Goal: Task Accomplishment & Management: Manage account settings

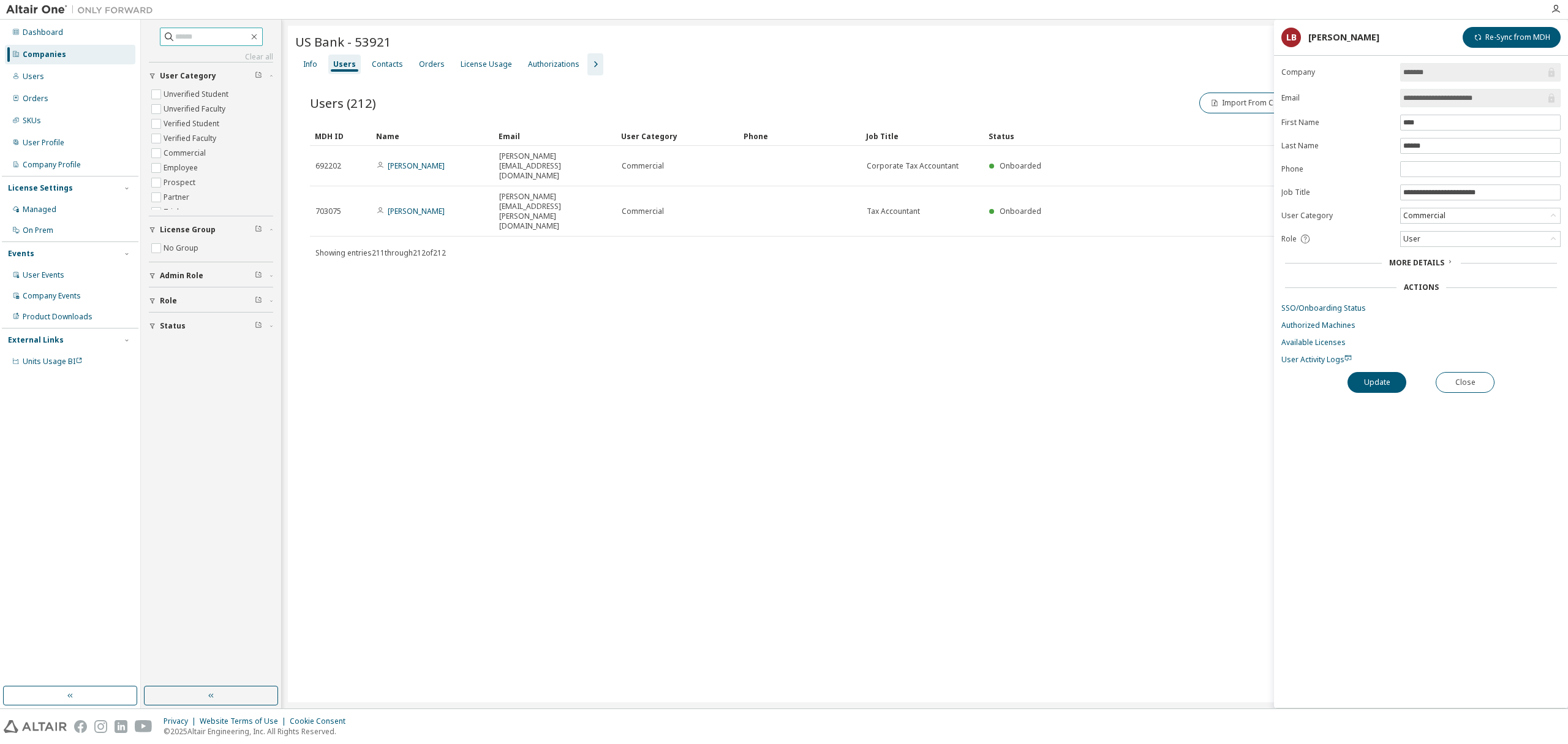
click at [187, 40] on input "text" at bounding box center [212, 36] width 74 height 12
type input "**********"
type input "*"
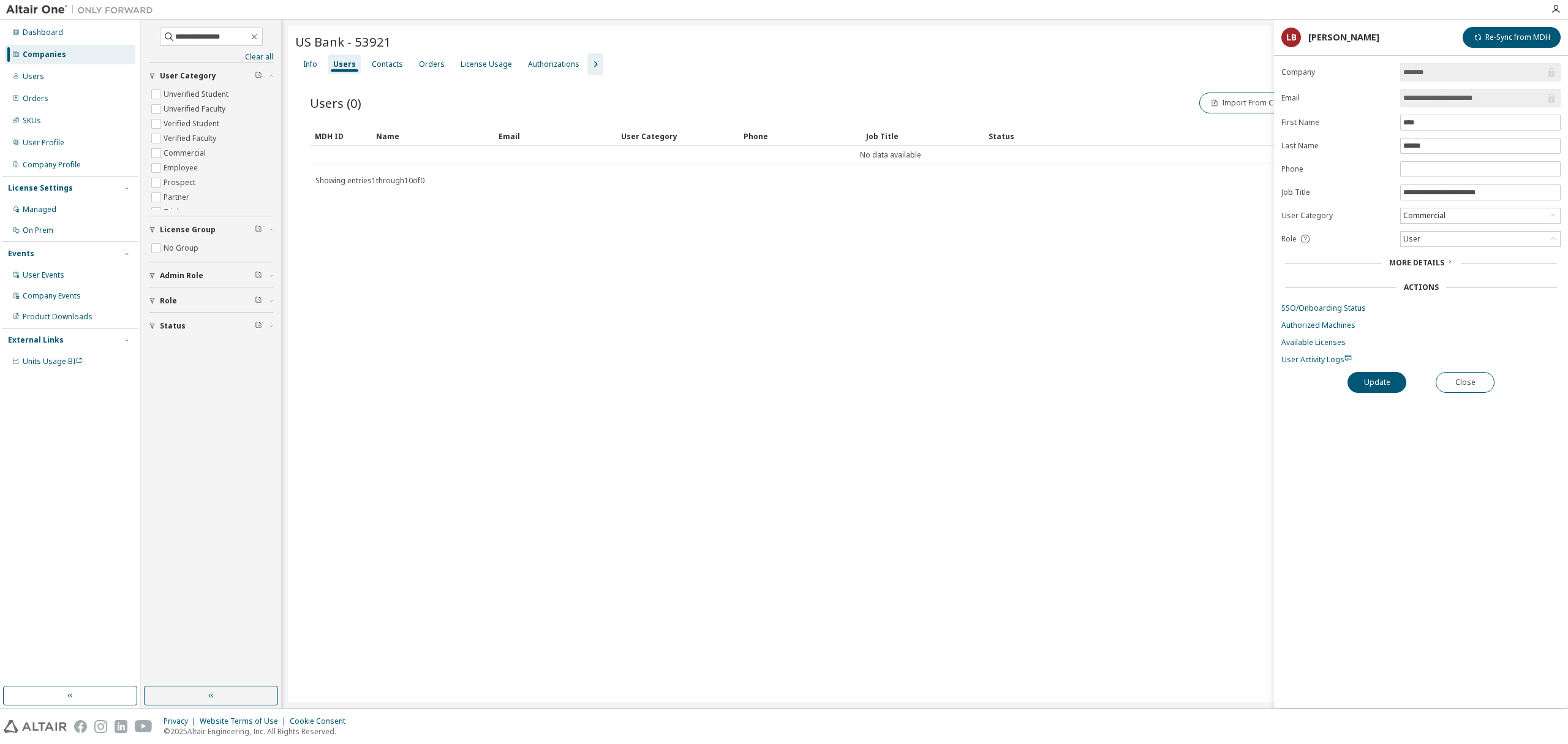
click at [35, 58] on div "Companies" at bounding box center [44, 55] width 43 height 10
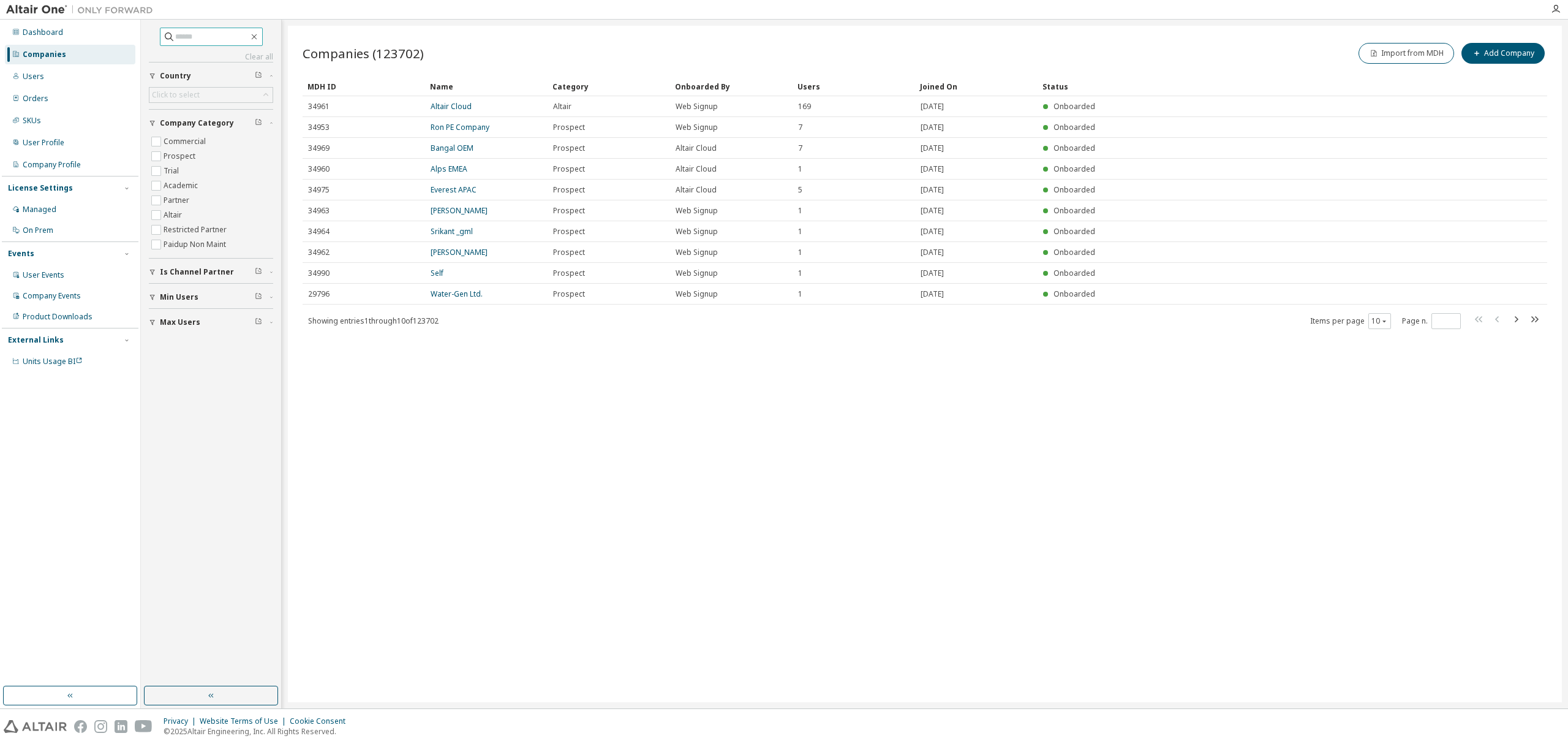
click at [175, 36] on input "text" at bounding box center [212, 36] width 74 height 12
type input "********"
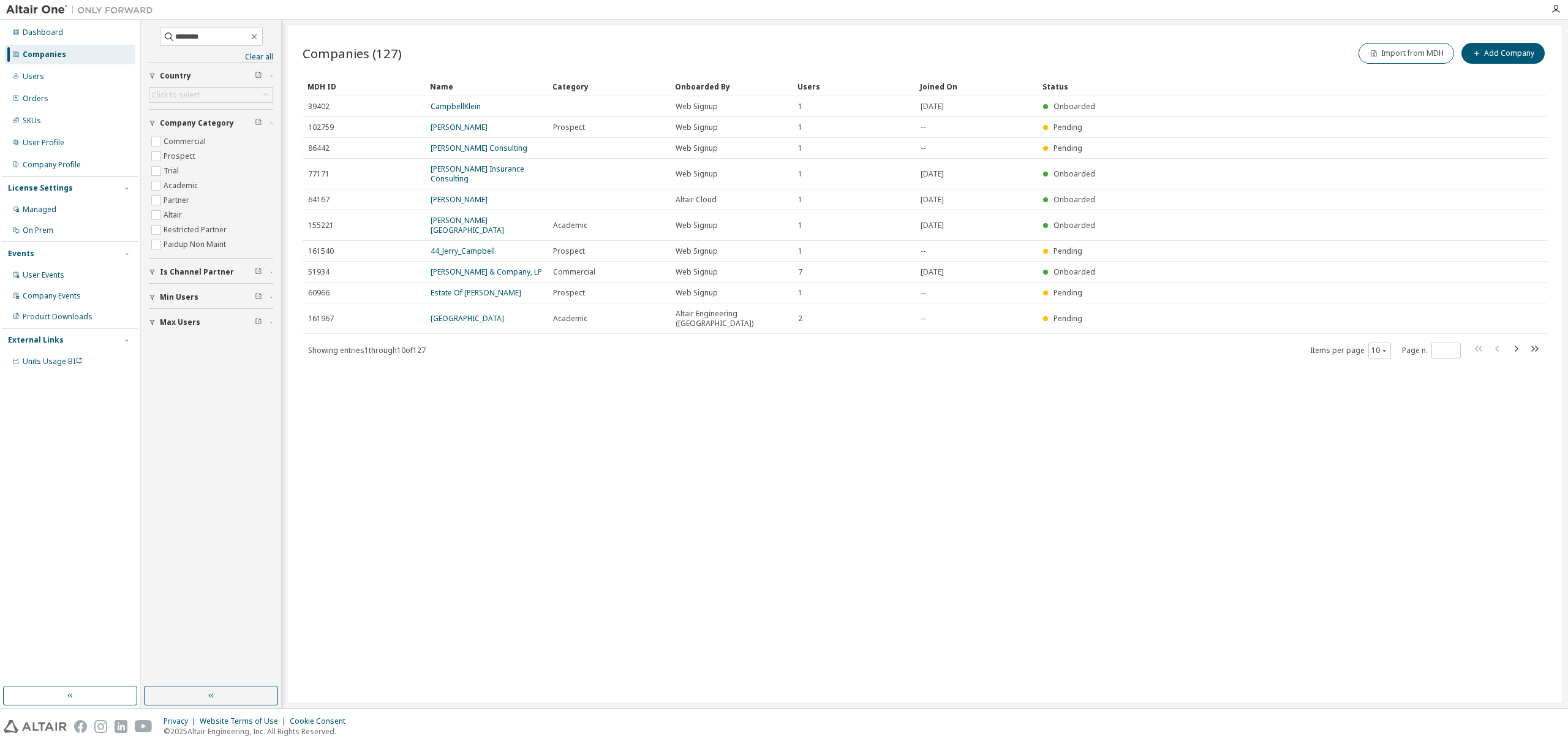
click at [502, 267] on link "[PERSON_NAME] & Company, LP" at bounding box center [486, 272] width 112 height 11
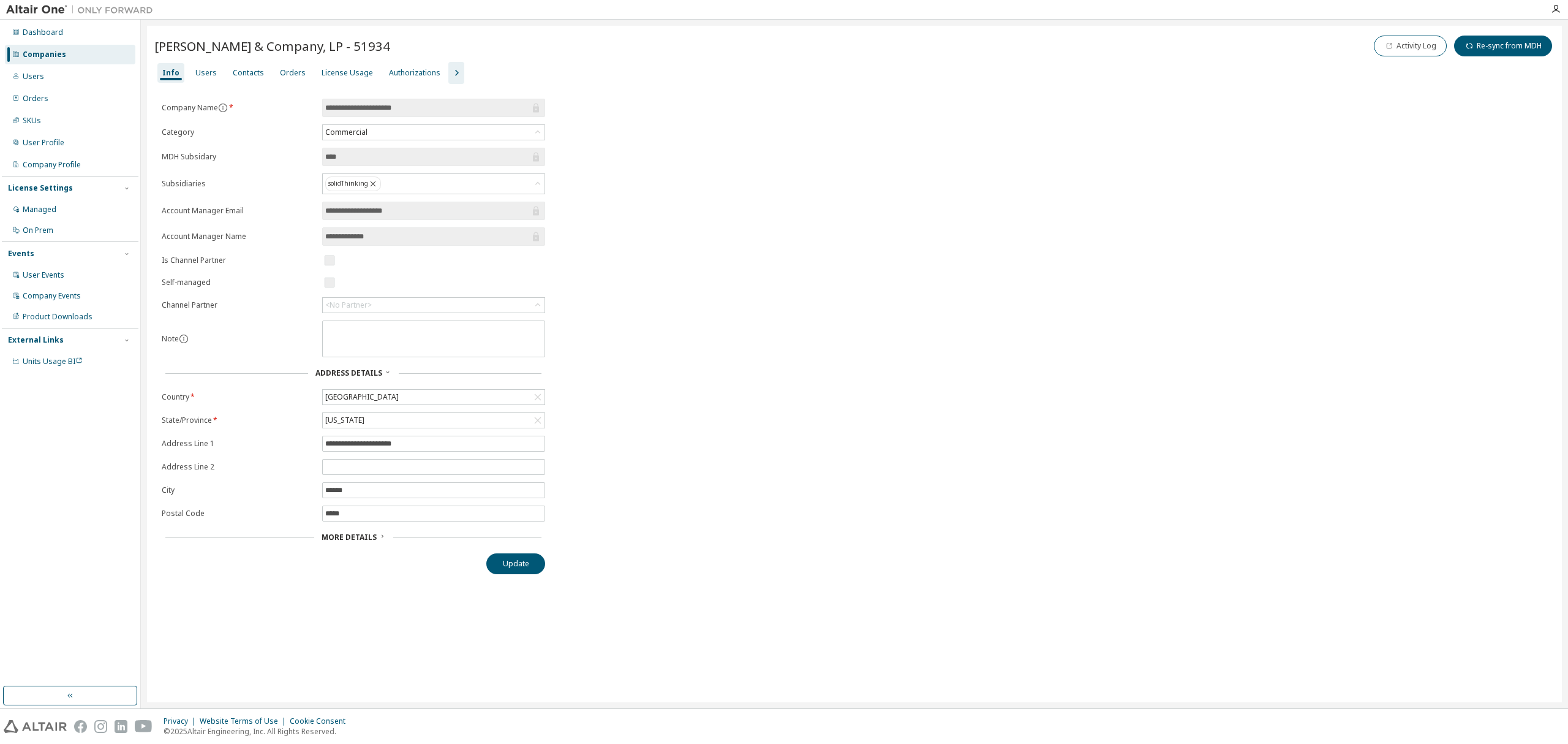
click at [214, 77] on div "Users" at bounding box center [206, 73] width 32 height 20
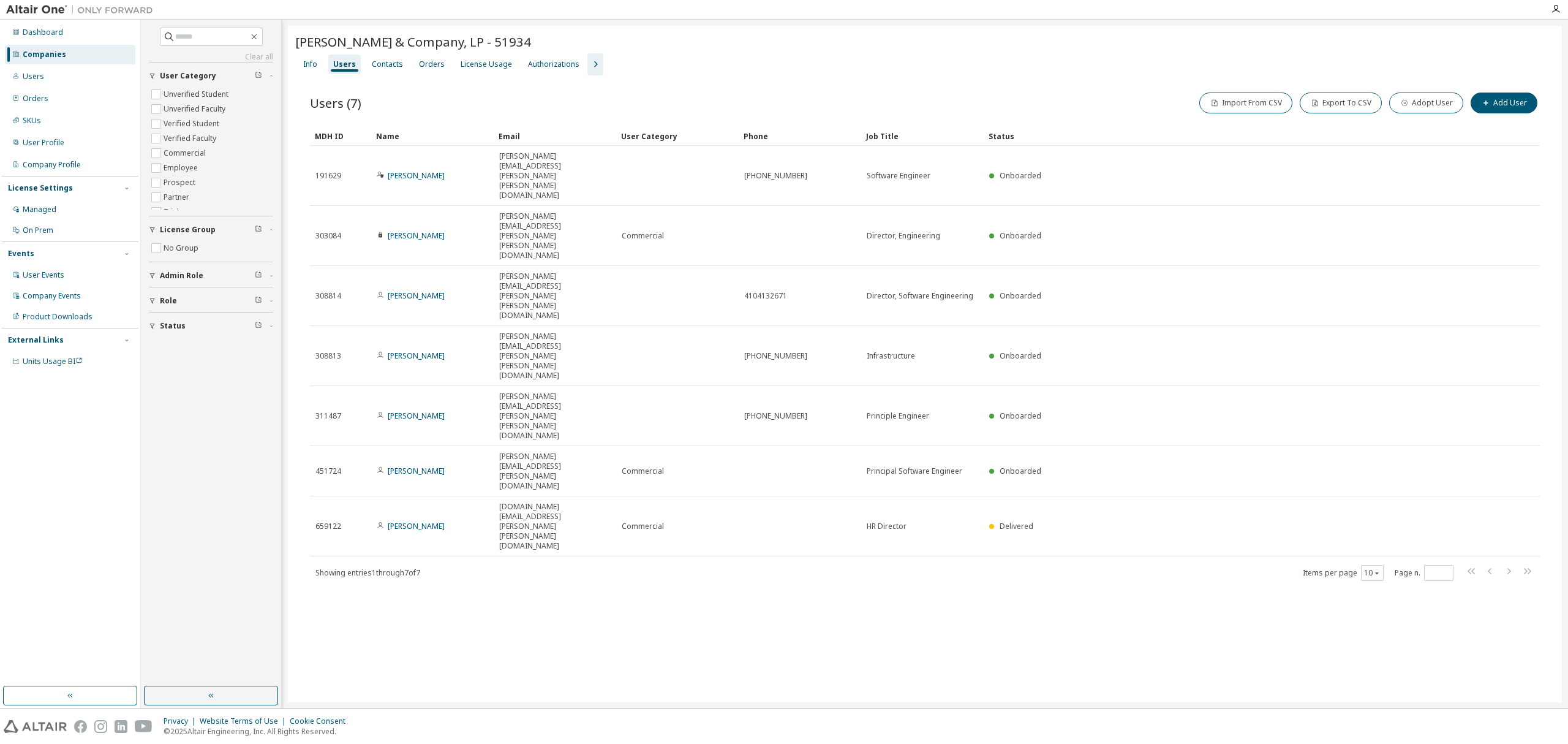
click at [464, 61] on div "License Usage" at bounding box center [486, 65] width 51 height 10
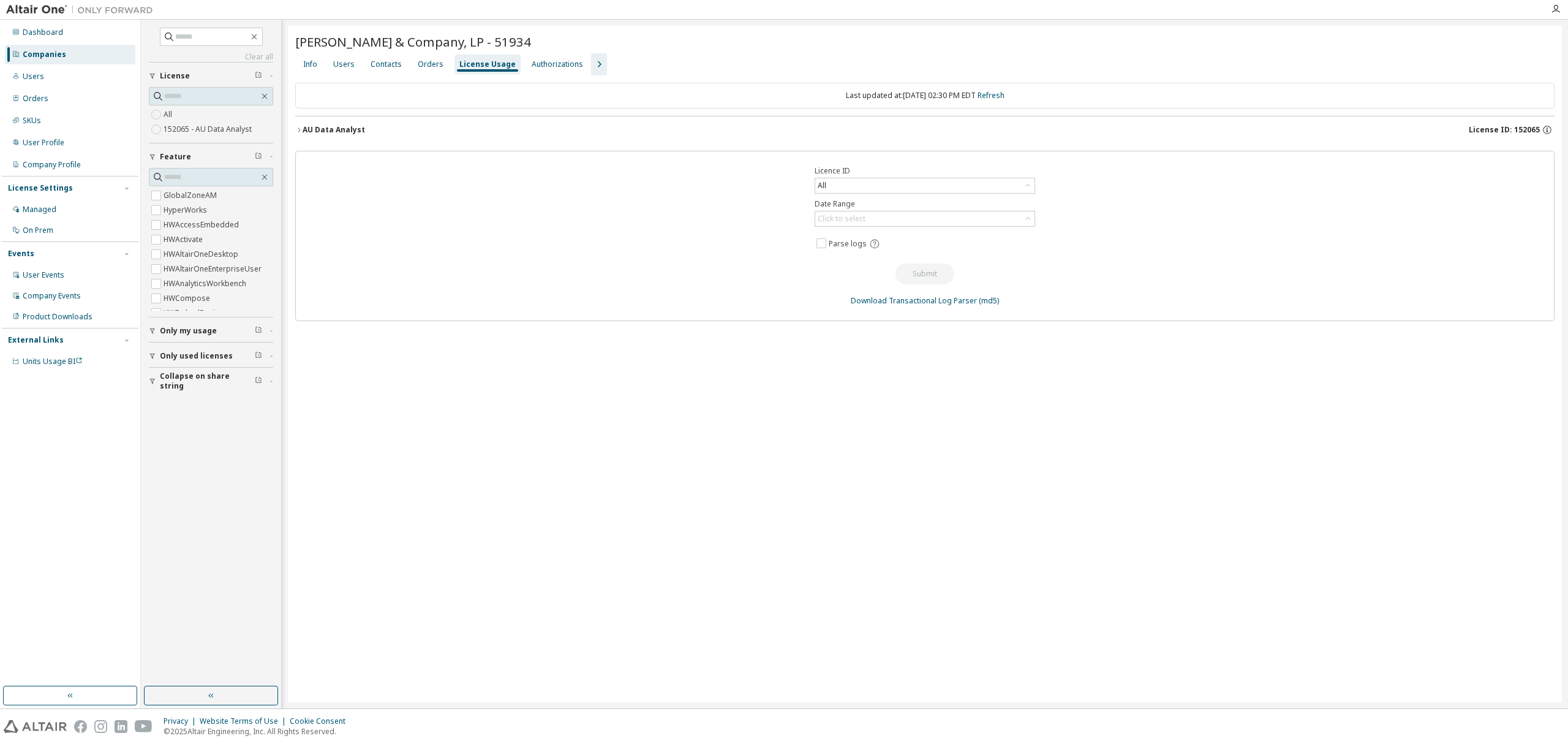
click at [675, 128] on div "AU Data Analyst License ID: 152065" at bounding box center [928, 130] width 1252 height 11
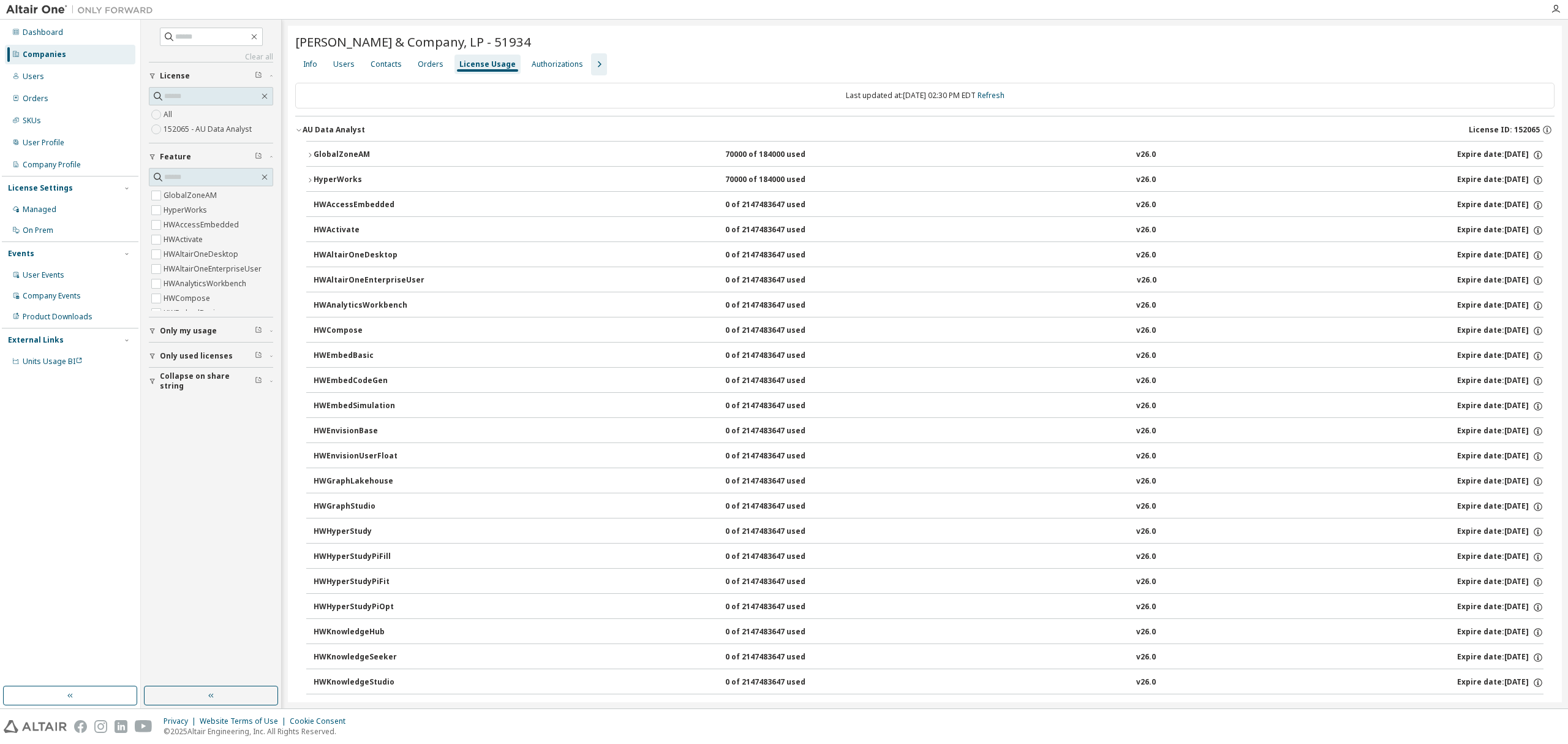
click at [346, 71] on div "Users" at bounding box center [344, 65] width 32 height 20
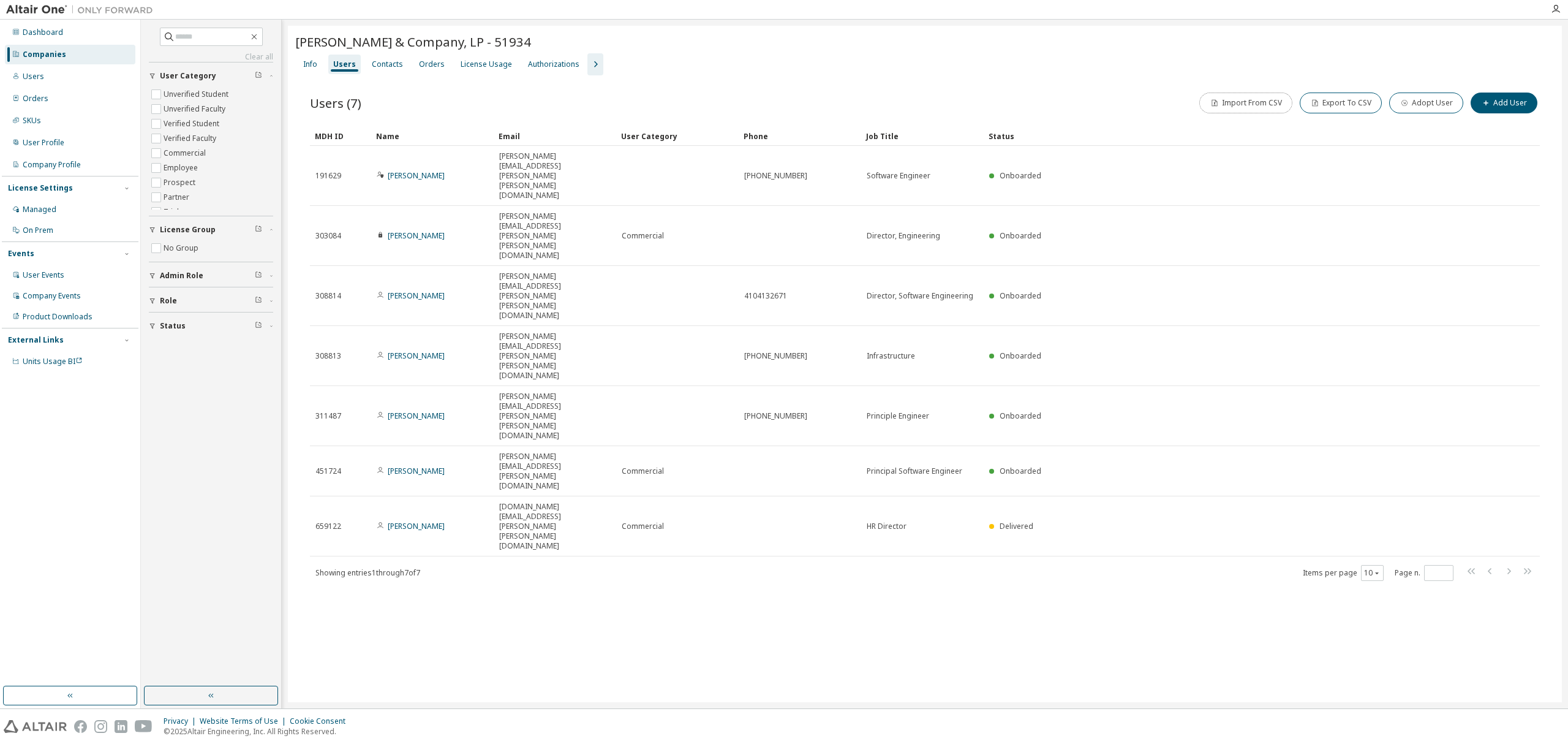
click at [1269, 107] on button "Import From CSV" at bounding box center [1245, 103] width 93 height 21
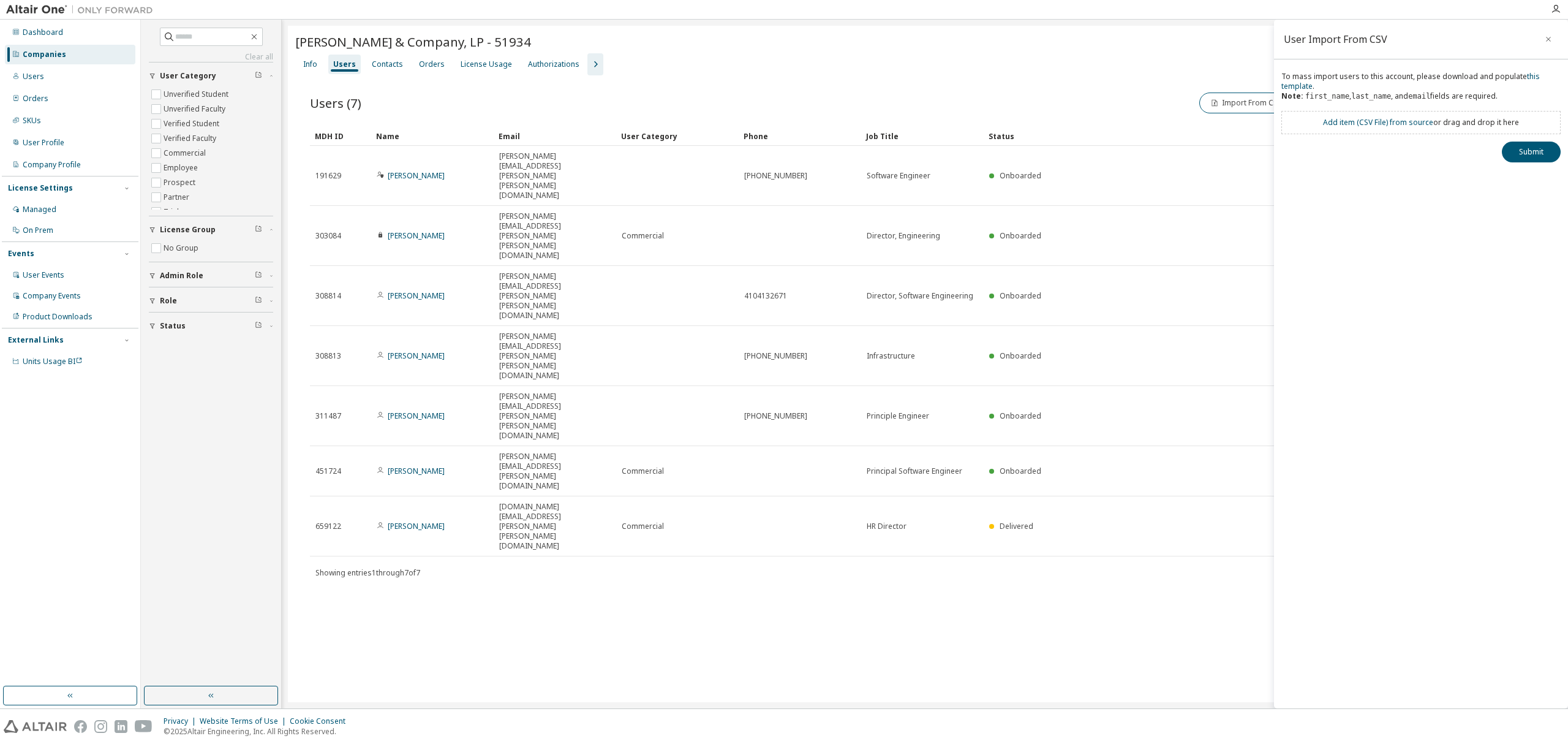
click at [1299, 86] on link "this template" at bounding box center [1410, 81] width 258 height 20
click at [469, 65] on div "License Usage" at bounding box center [486, 65] width 51 height 10
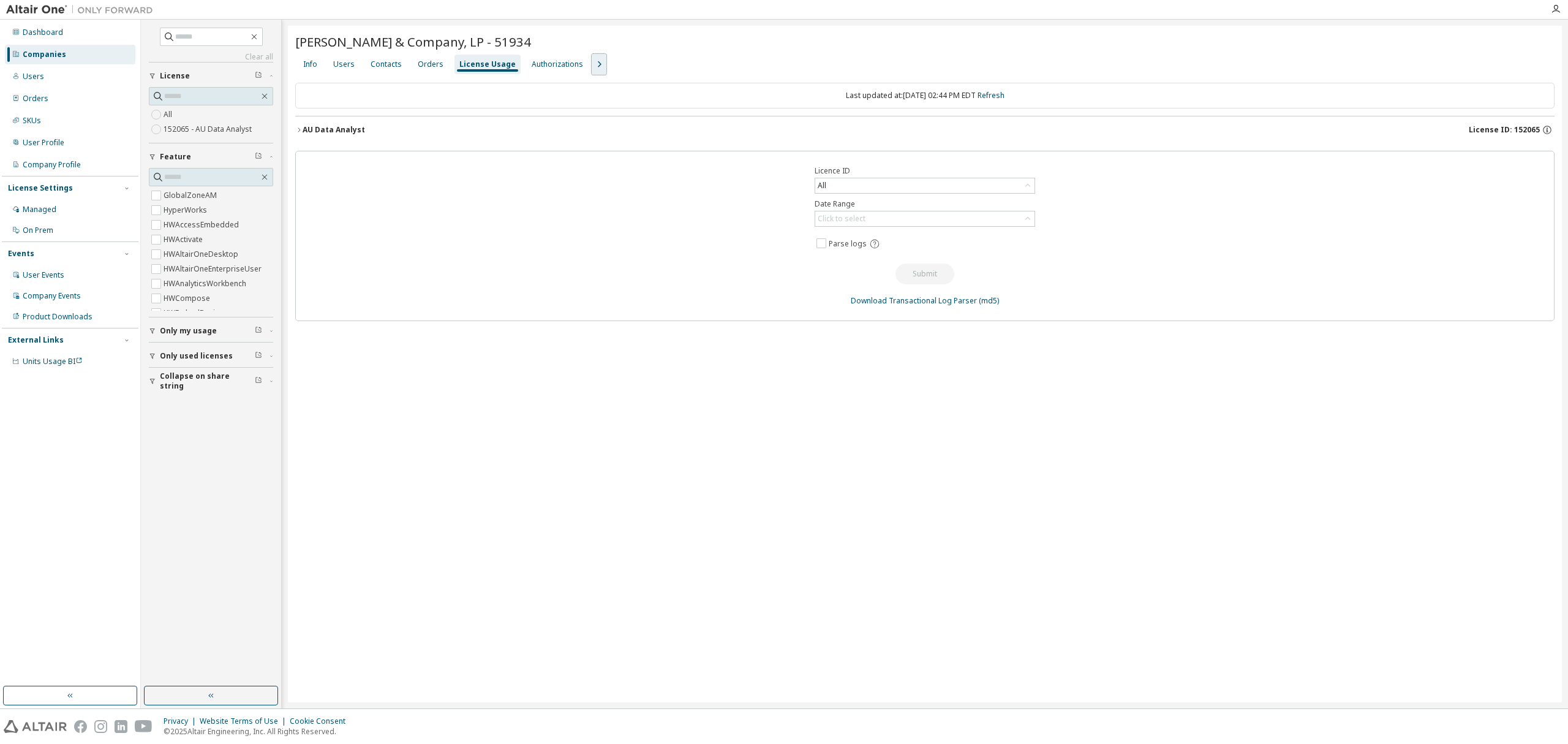
click at [594, 66] on icon "button" at bounding box center [598, 64] width 15 height 15
